Goal: Navigation & Orientation: Find specific page/section

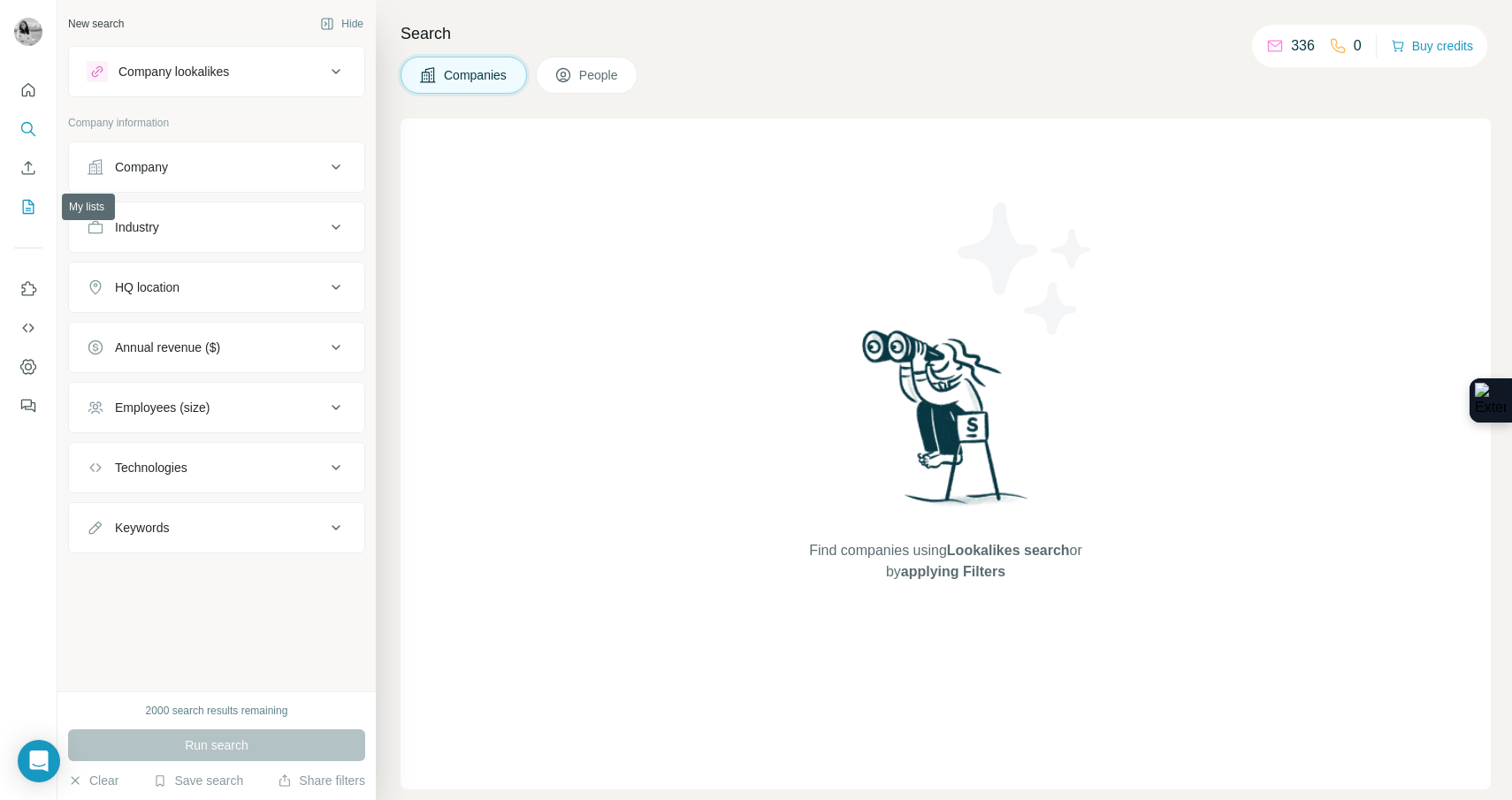
click at [31, 207] on icon "My lists" at bounding box center [28, 207] width 18 height 18
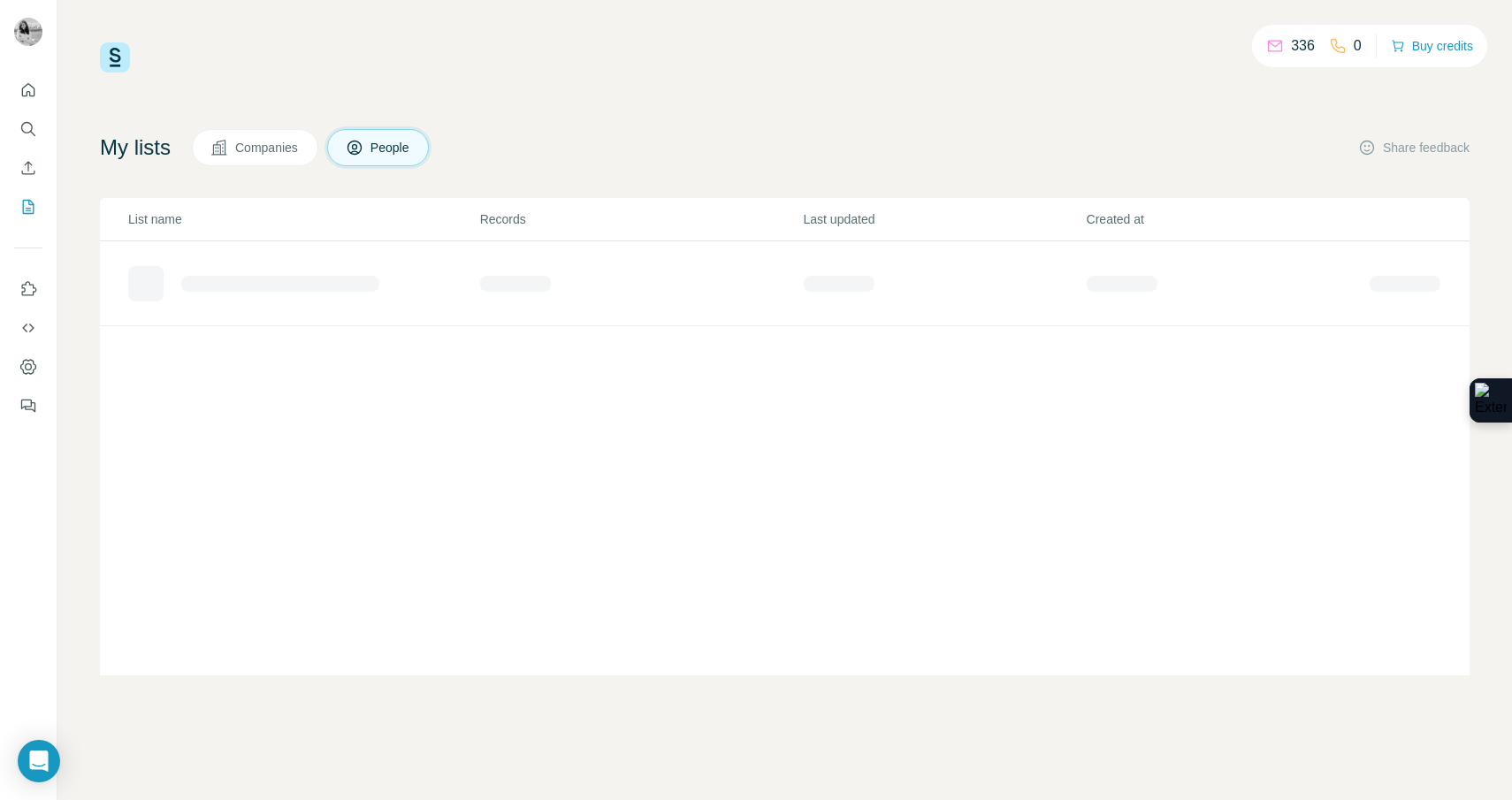
click at [1344, 53] on div "0" at bounding box center [1346, 46] width 32 height 21
click at [1336, 49] on icon at bounding box center [1338, 46] width 18 height 18
click at [23, 360] on icon "Dashboard" at bounding box center [28, 366] width 16 height 15
